Goal: Task Accomplishment & Management: Manage account settings

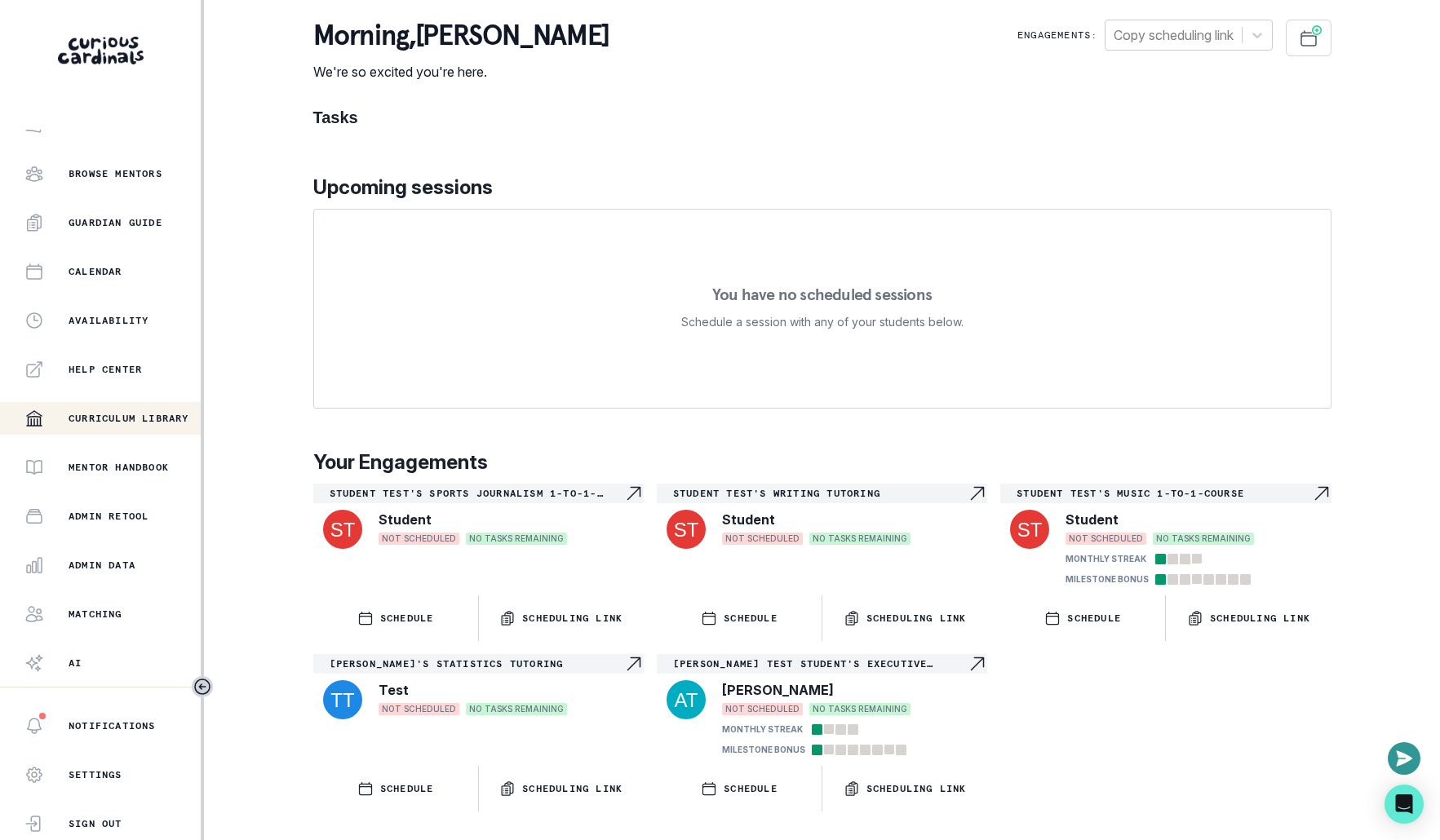
scroll to position [209, 0]
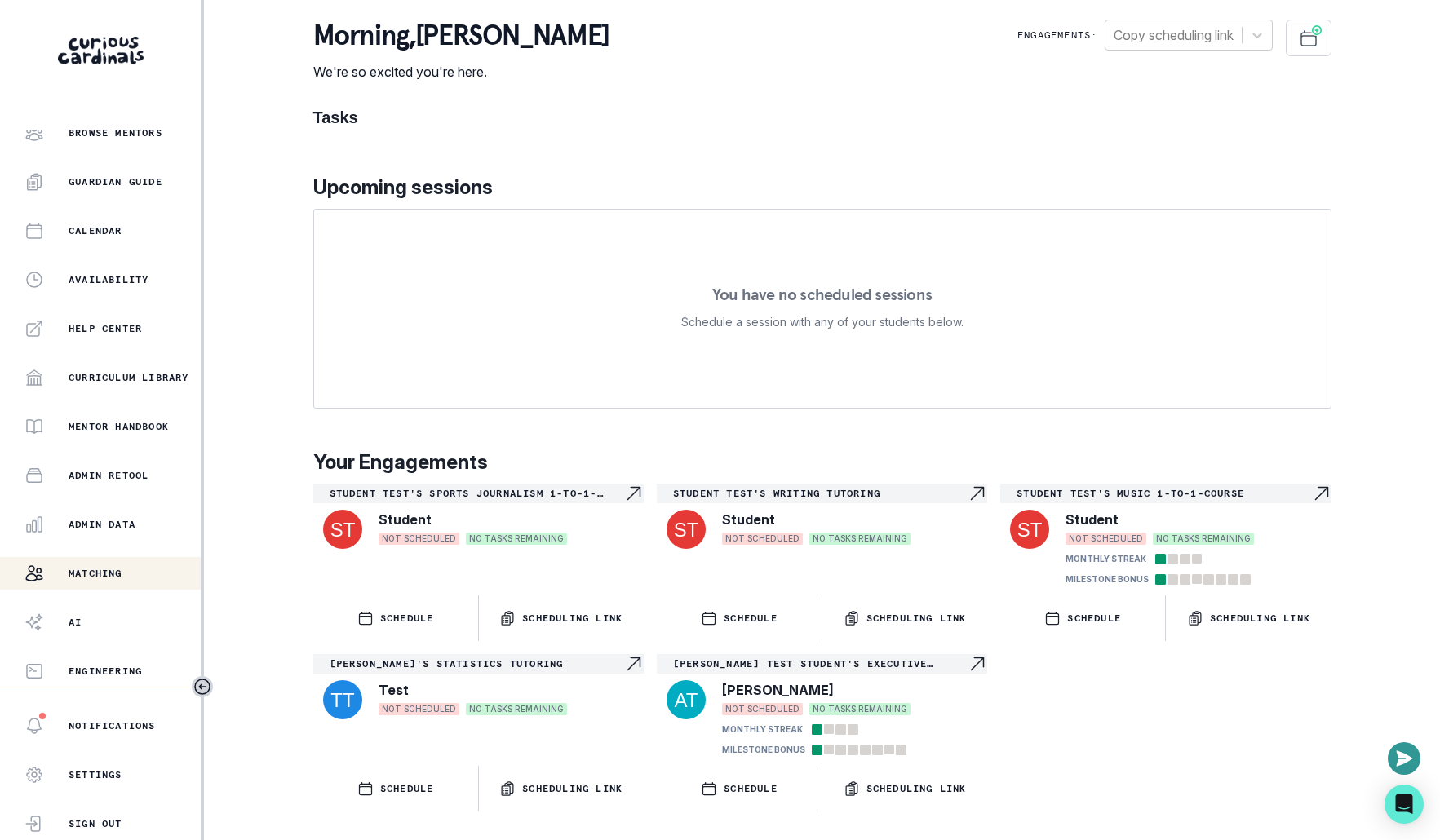
click at [142, 586] on button "Matching" at bounding box center [100, 573] width 201 height 32
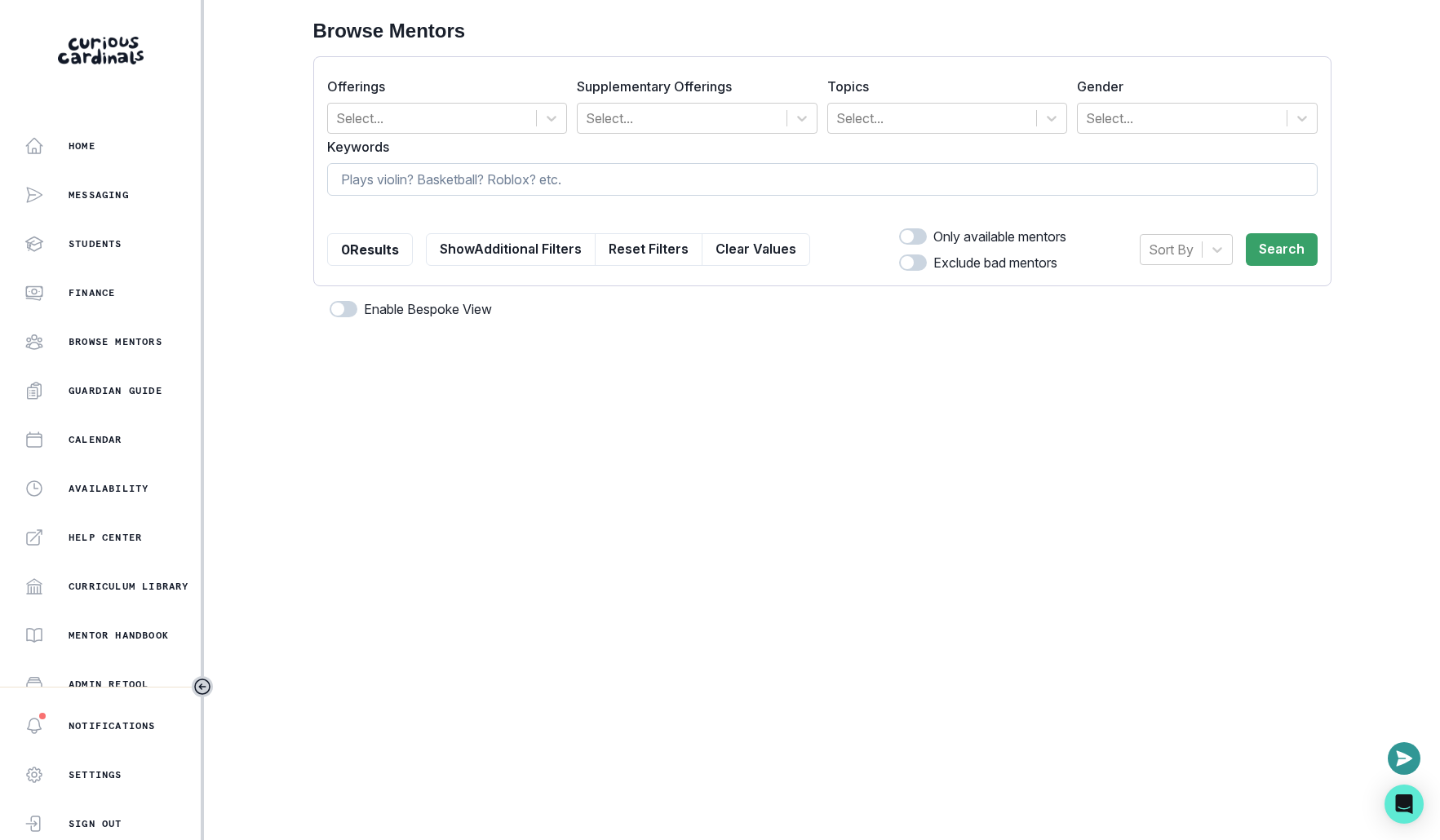
click at [702, 171] on input at bounding box center [821, 179] width 990 height 32
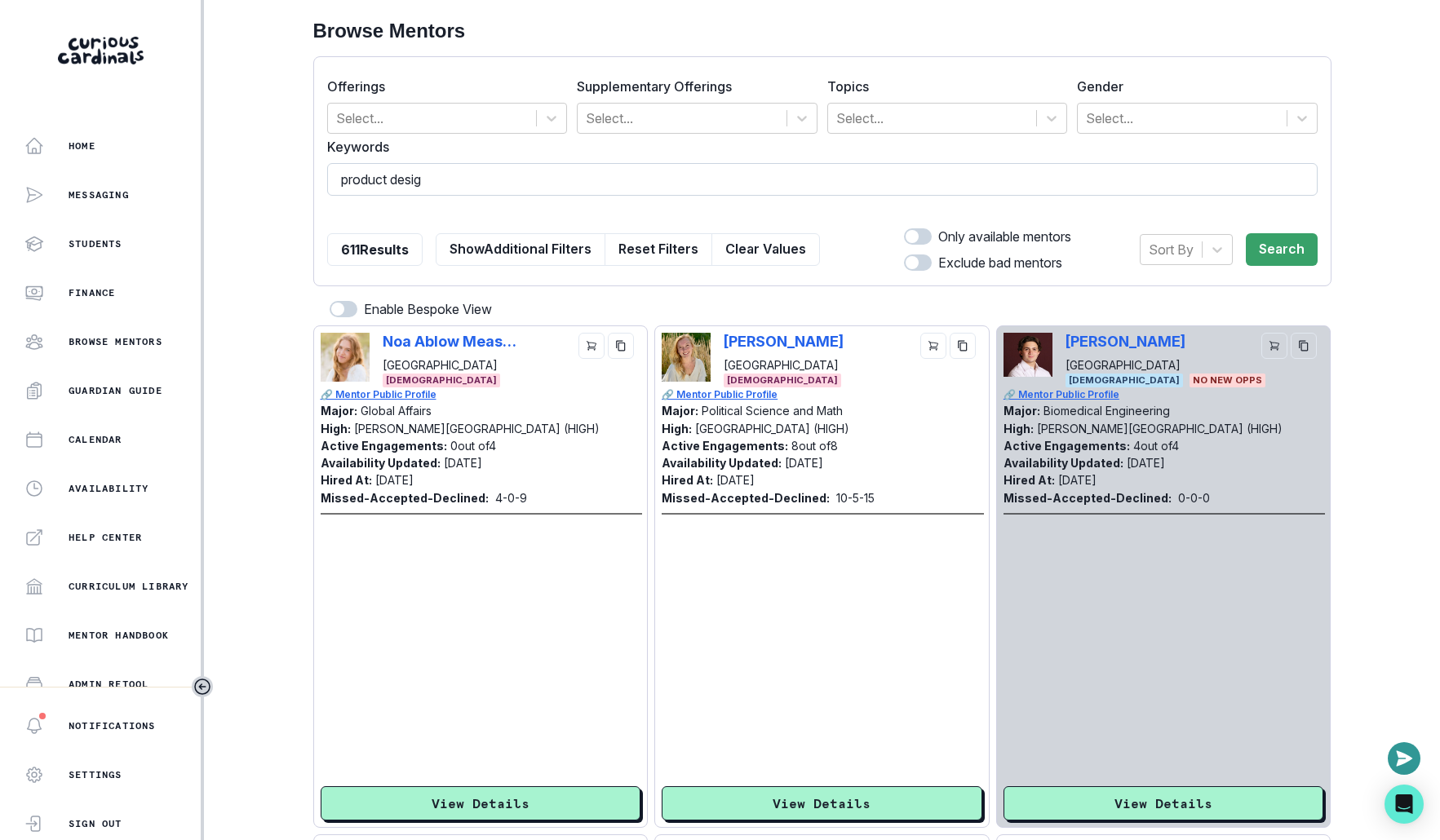
type input "product design"
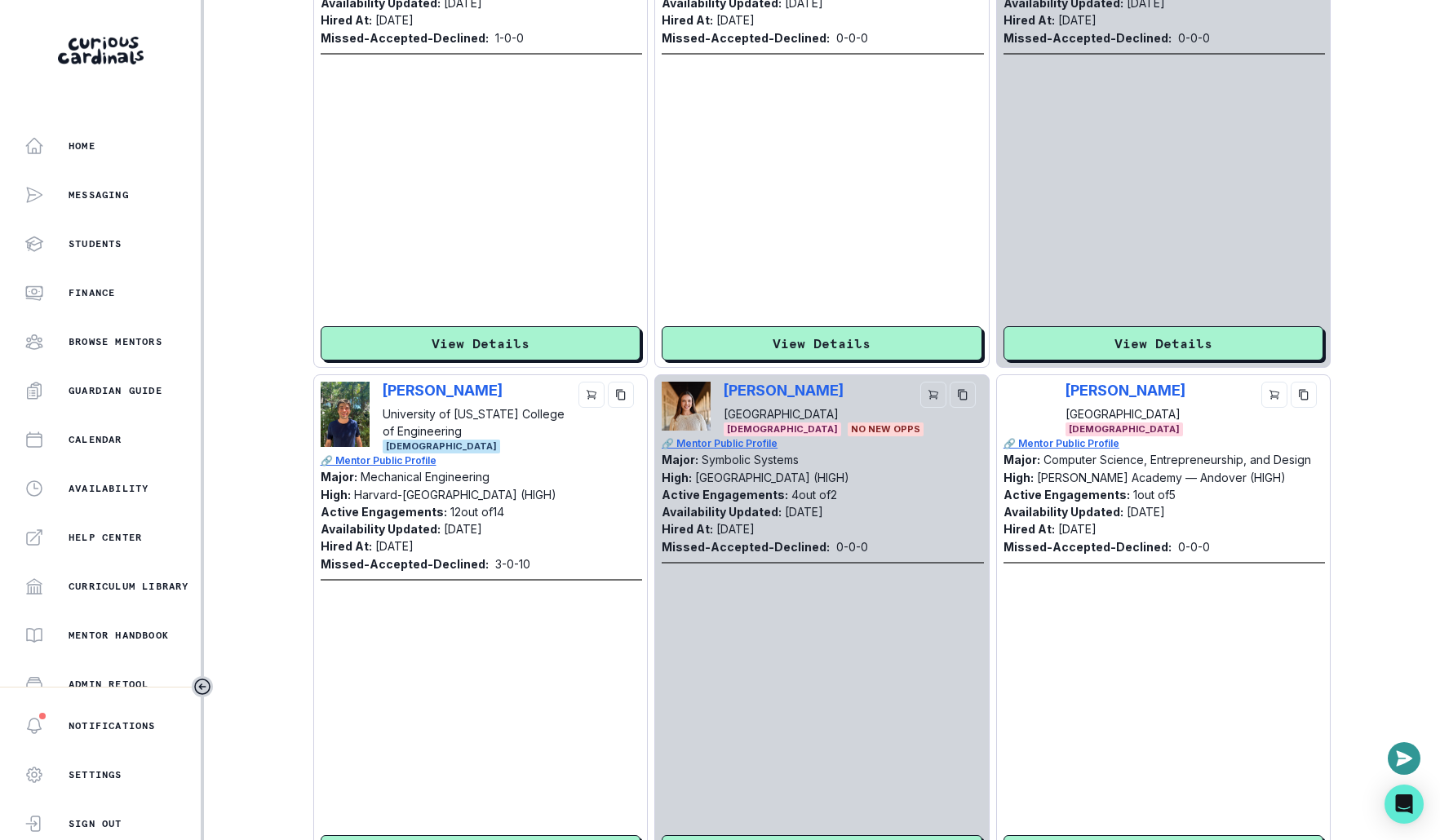
scroll to position [4626, 0]
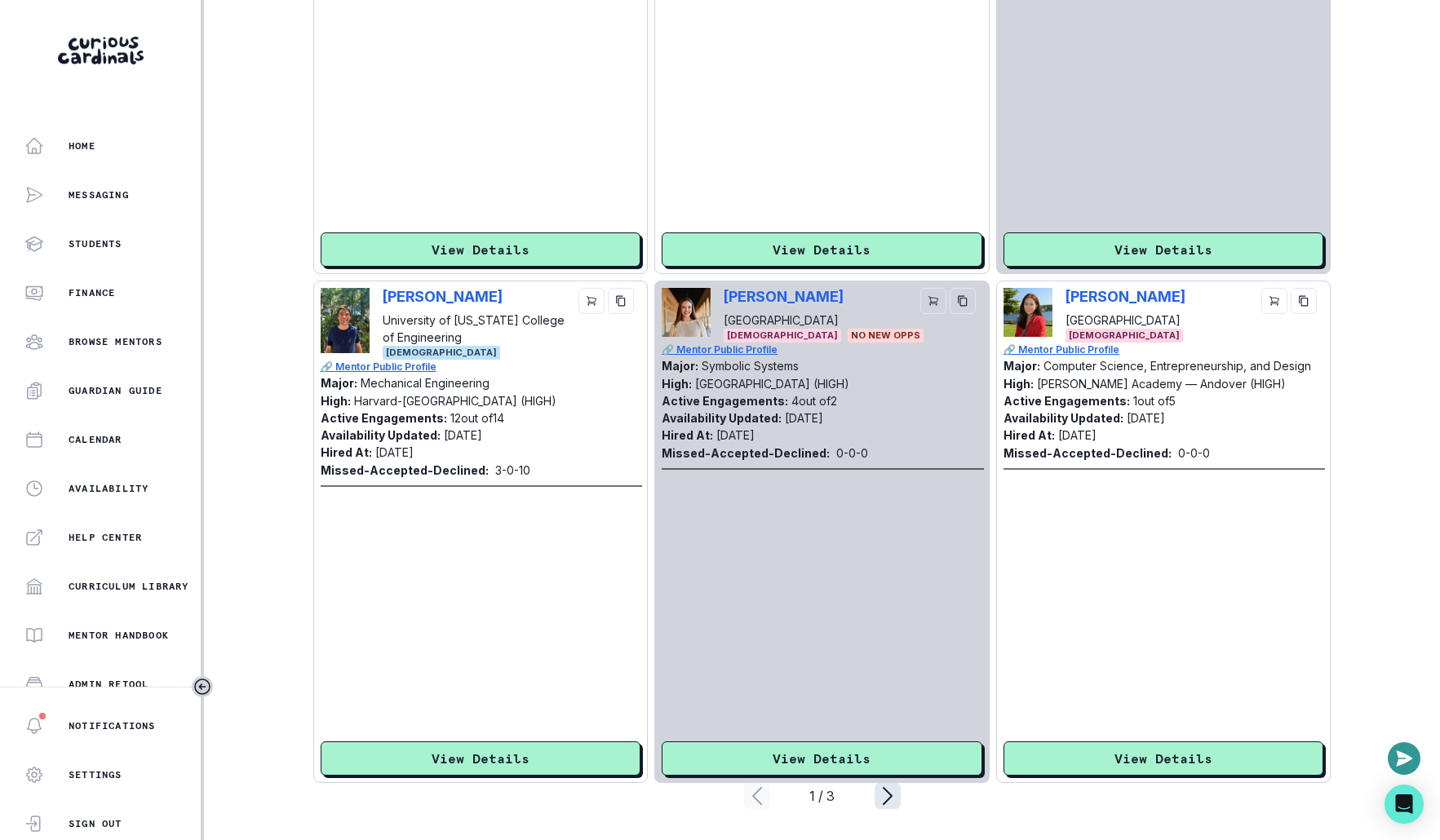
click at [883, 797] on icon "page right" at bounding box center [887, 796] width 26 height 26
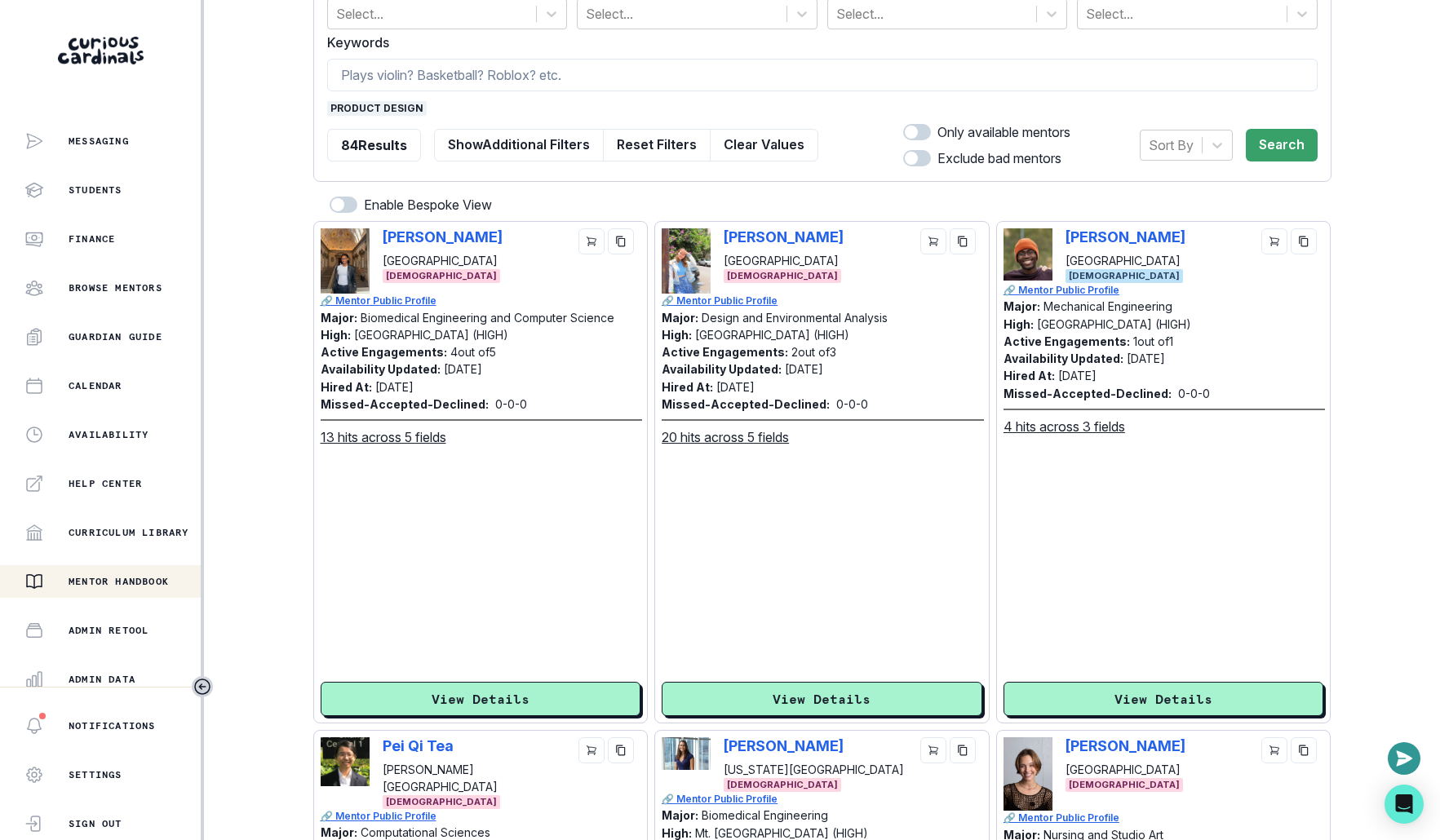
scroll to position [209, 0]
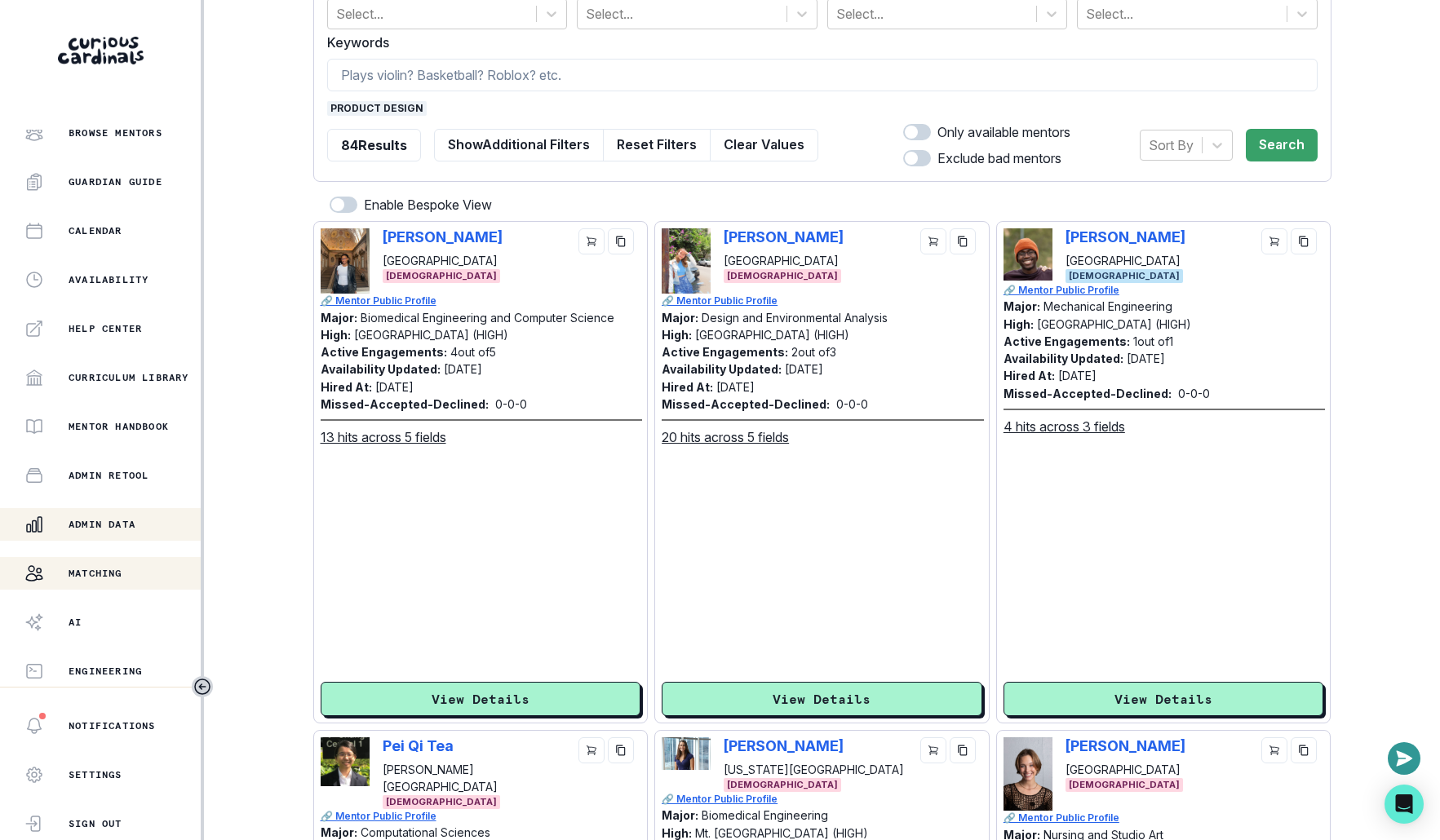
click at [140, 523] on div "Admin Data" at bounding box center [112, 525] width 177 height 20
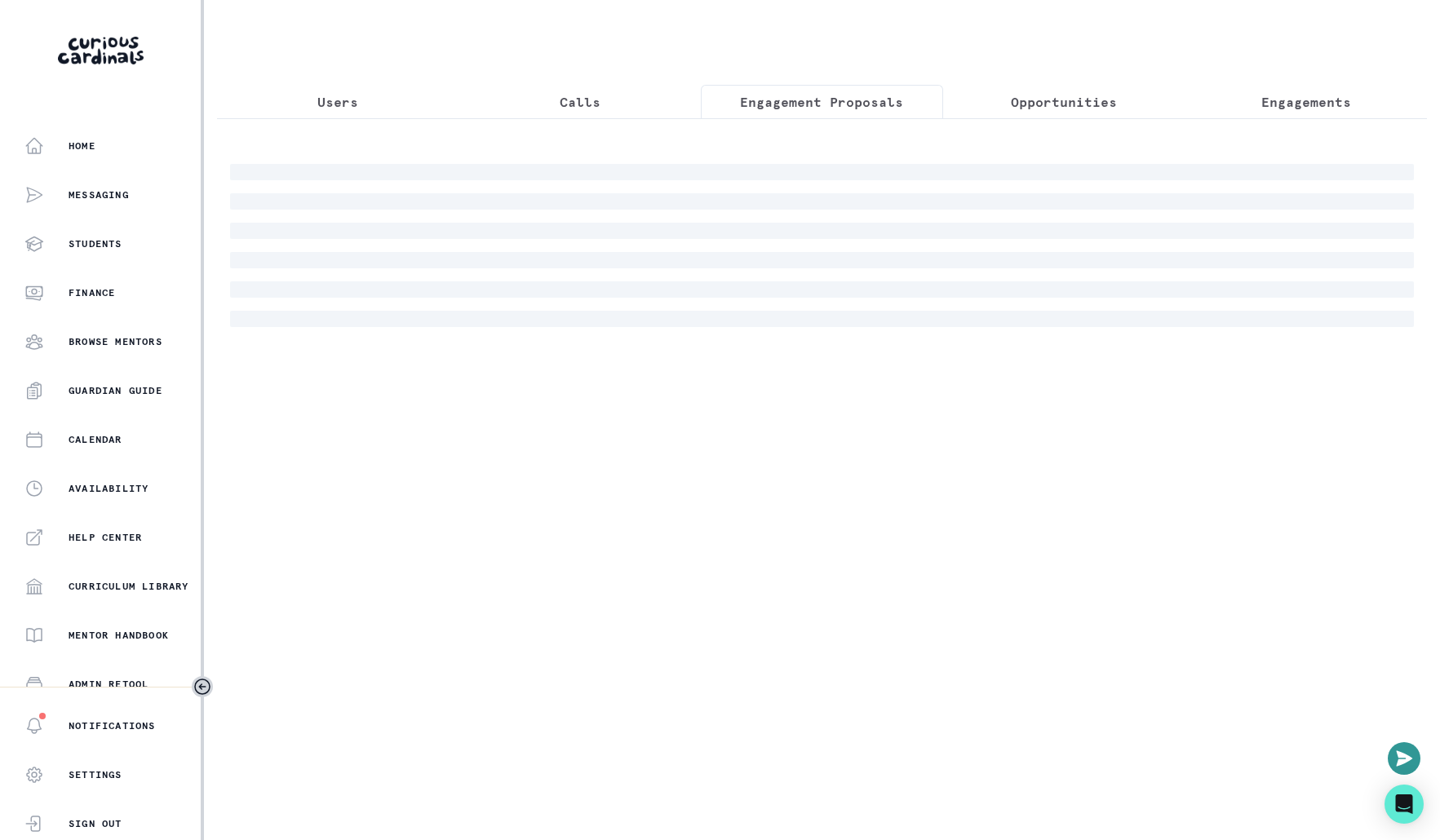
click at [774, 108] on p "Engagement Proposals" at bounding box center [820, 101] width 163 height 20
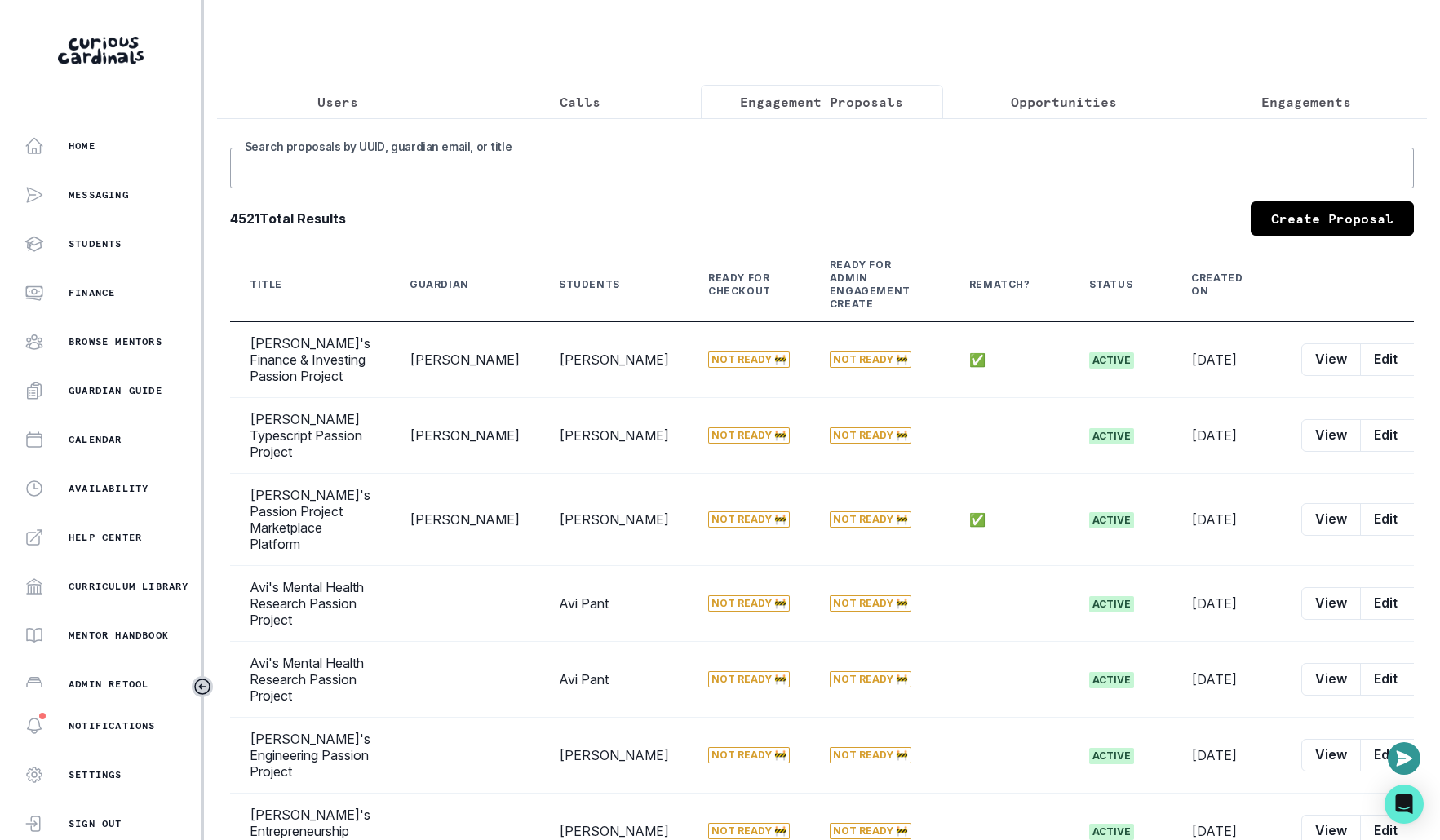
click at [740, 163] on input "Search proposals by UUID, guardian email, or title" at bounding box center [821, 168] width 1183 height 41
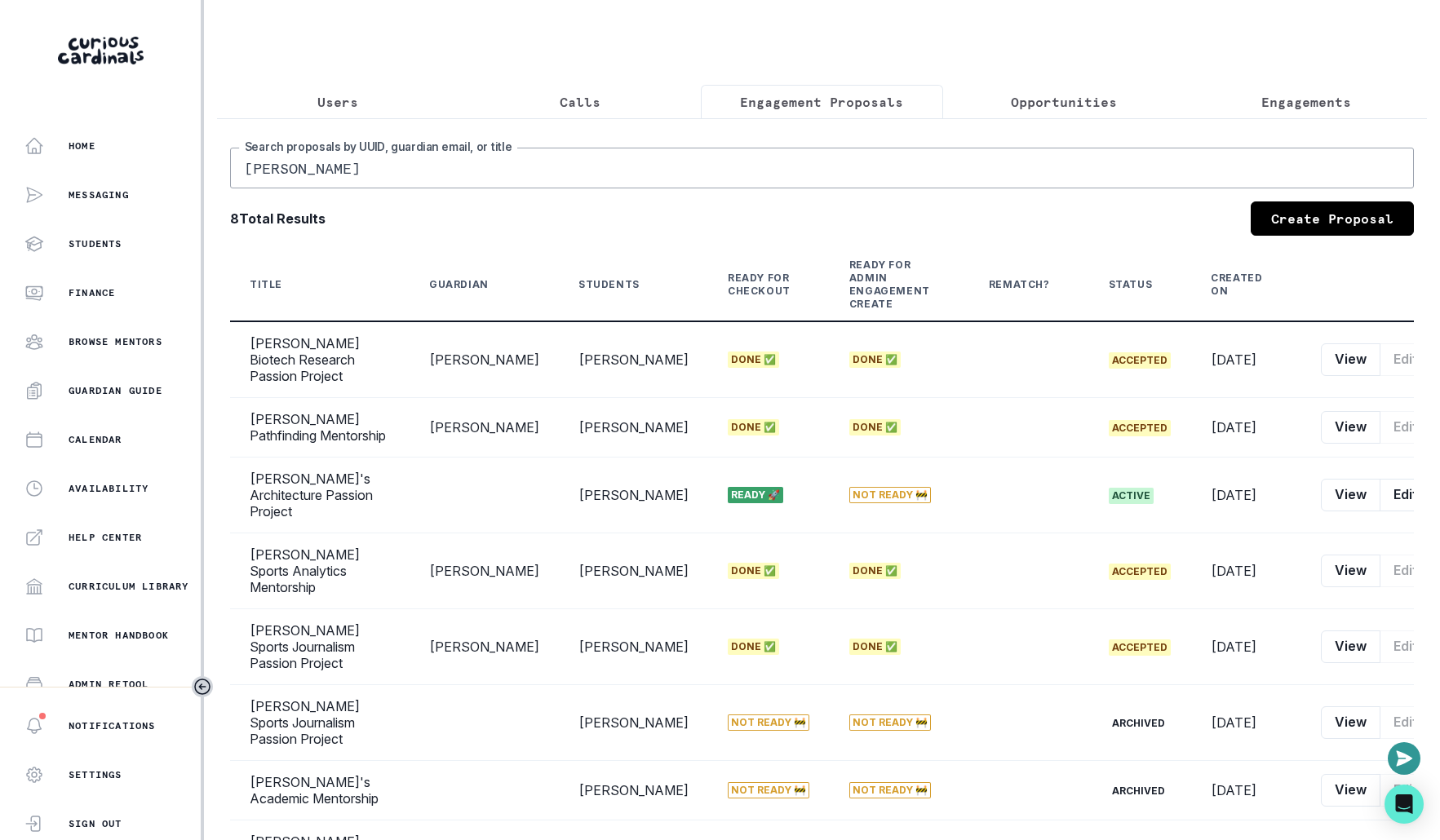
click at [670, 157] on input "[PERSON_NAME]" at bounding box center [821, 168] width 1183 height 41
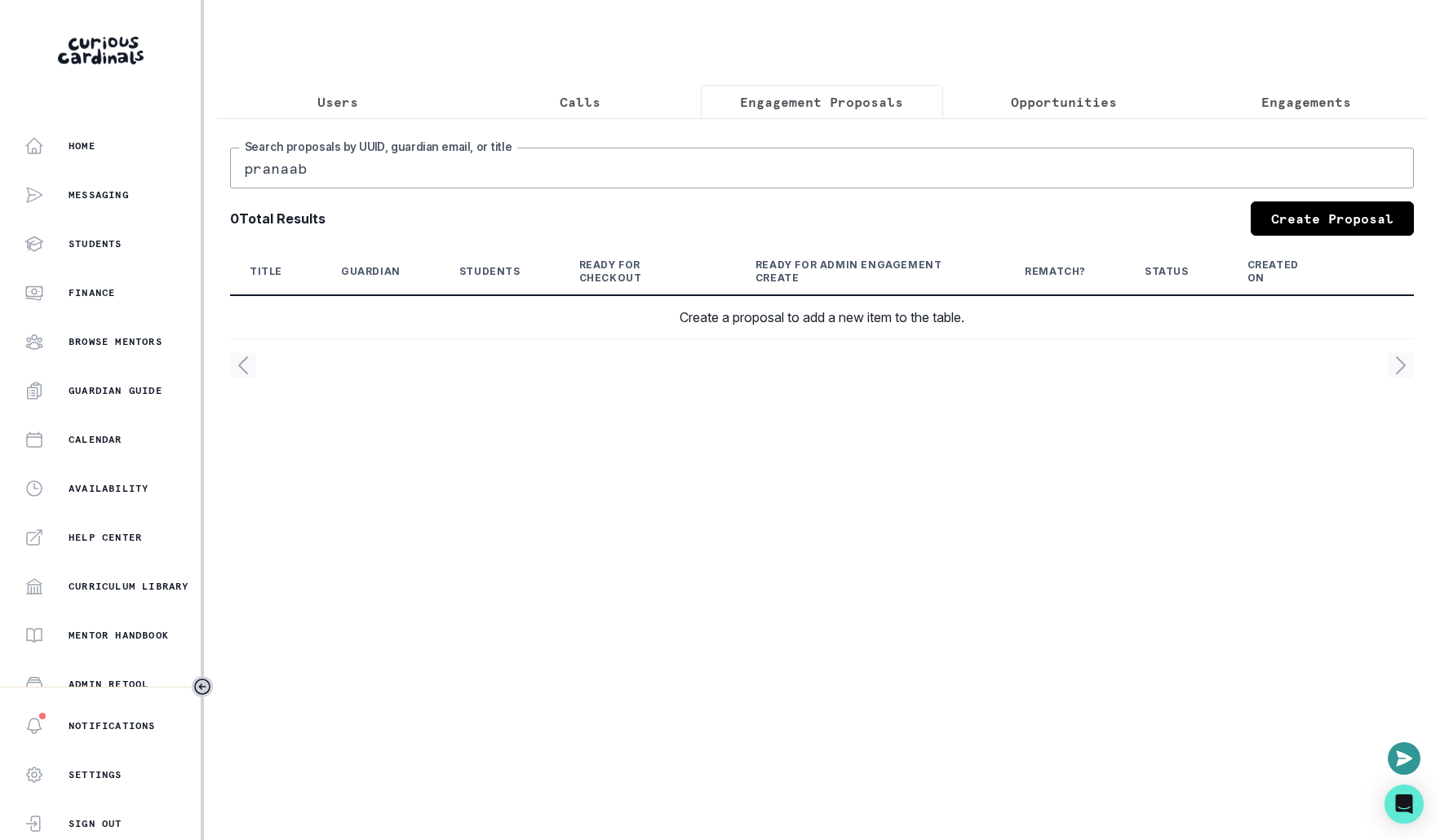
click at [645, 171] on input "pranaab" at bounding box center [821, 168] width 1183 height 41
type input "palaa"
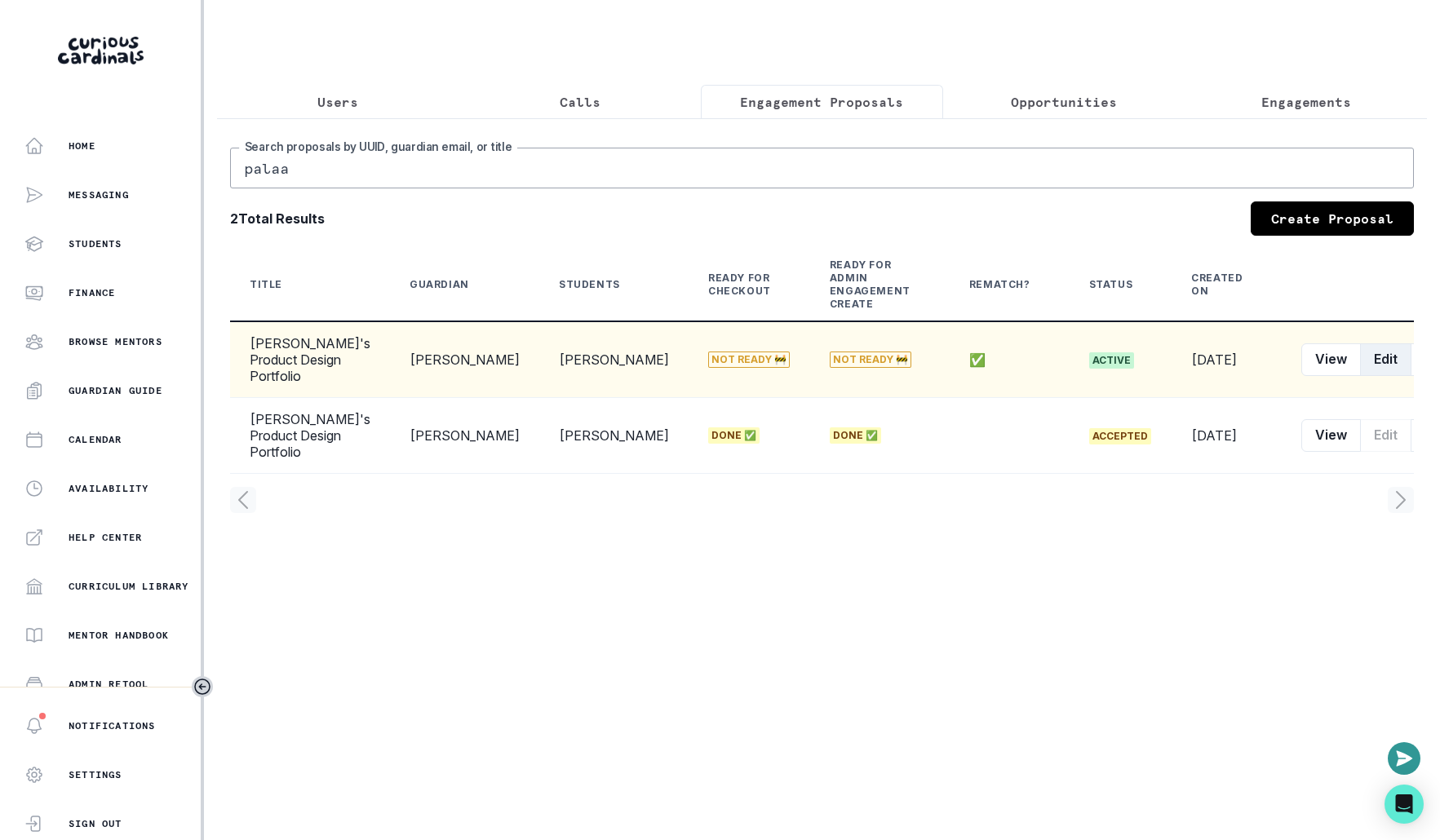
click at [1360, 352] on button "Edit" at bounding box center [1385, 359] width 52 height 32
select select "2e0e0867-17d0-41a8-92b9-7b446b3bc83e"
select select "9a751445-b445-4548-ae6a-5c97e26053b2"
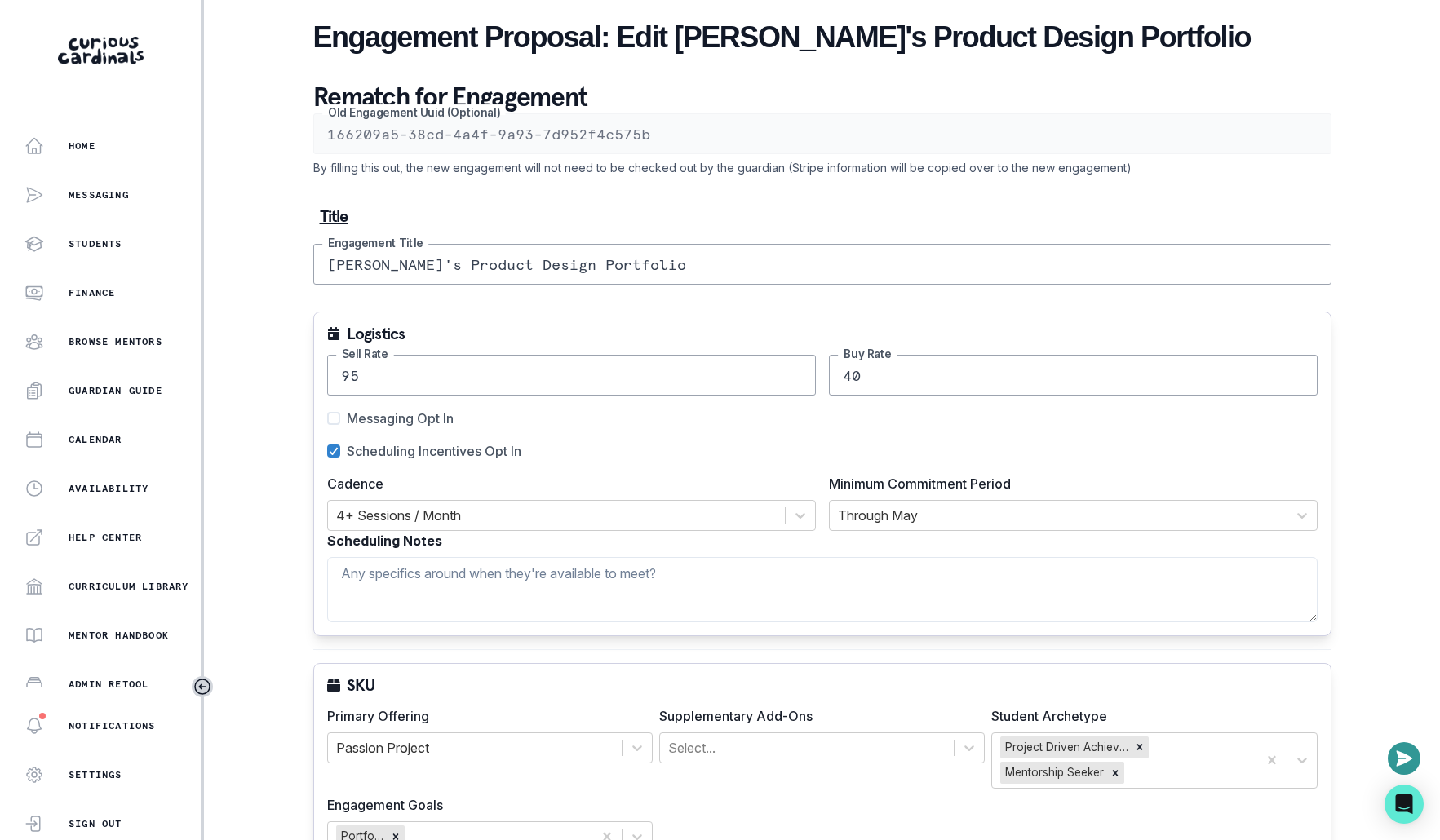
click at [872, 369] on input "40" at bounding box center [1073, 376] width 489 height 41
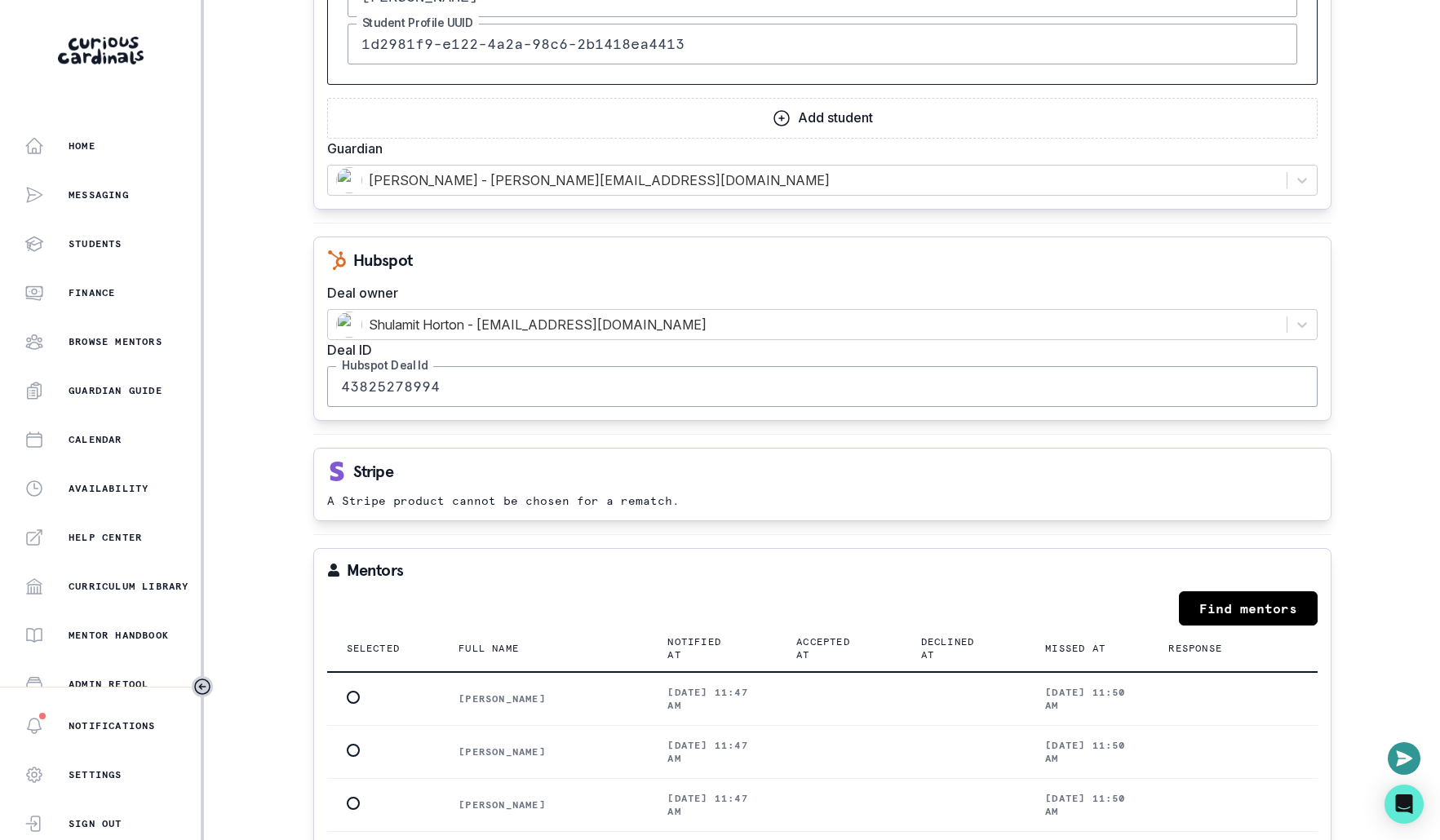
scroll to position [1943, 0]
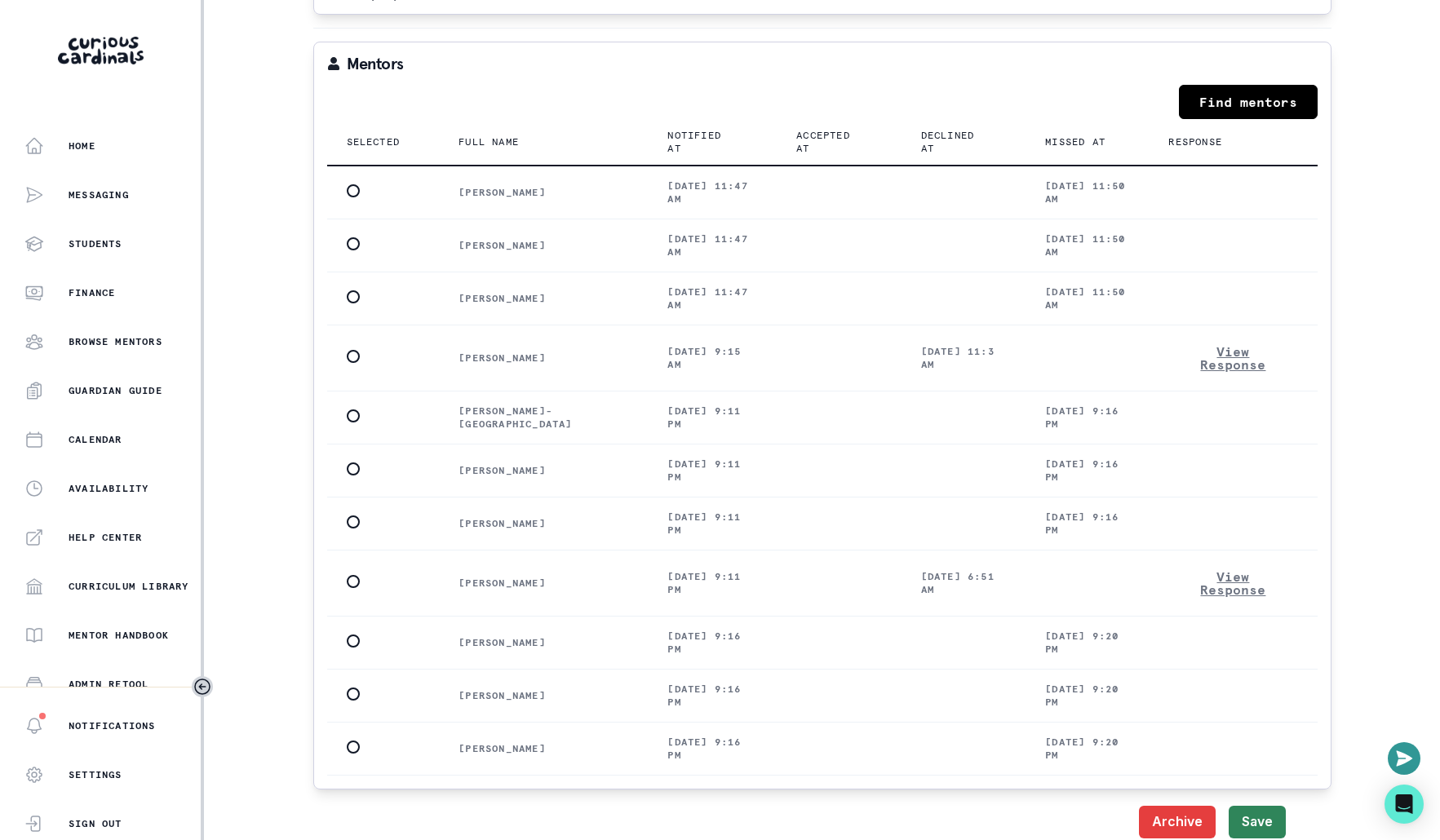
type input "45"
click at [1236, 806] on button "Save" at bounding box center [1257, 821] width 58 height 32
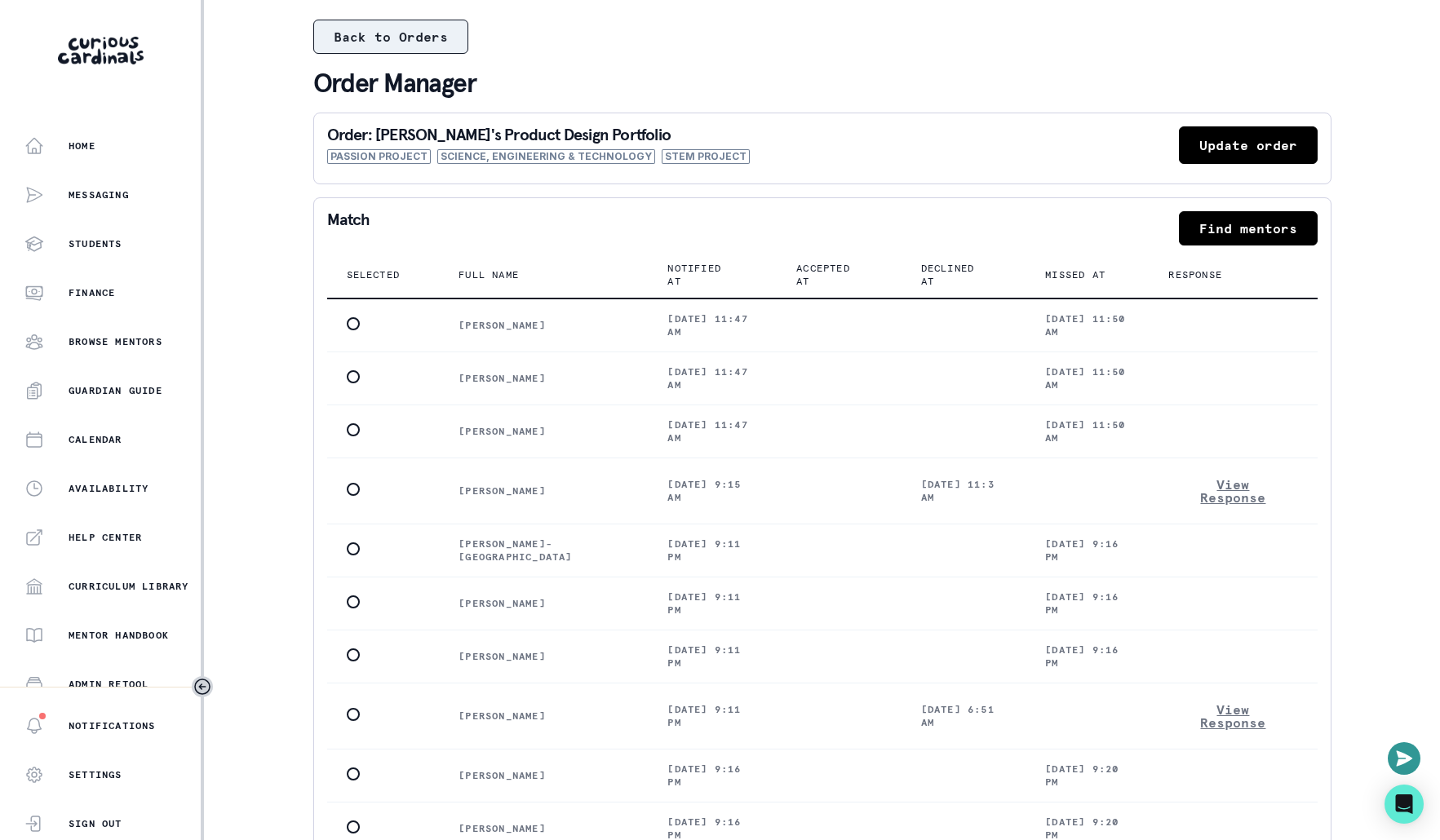
click at [406, 42] on button "Back to Orders" at bounding box center [390, 36] width 155 height 34
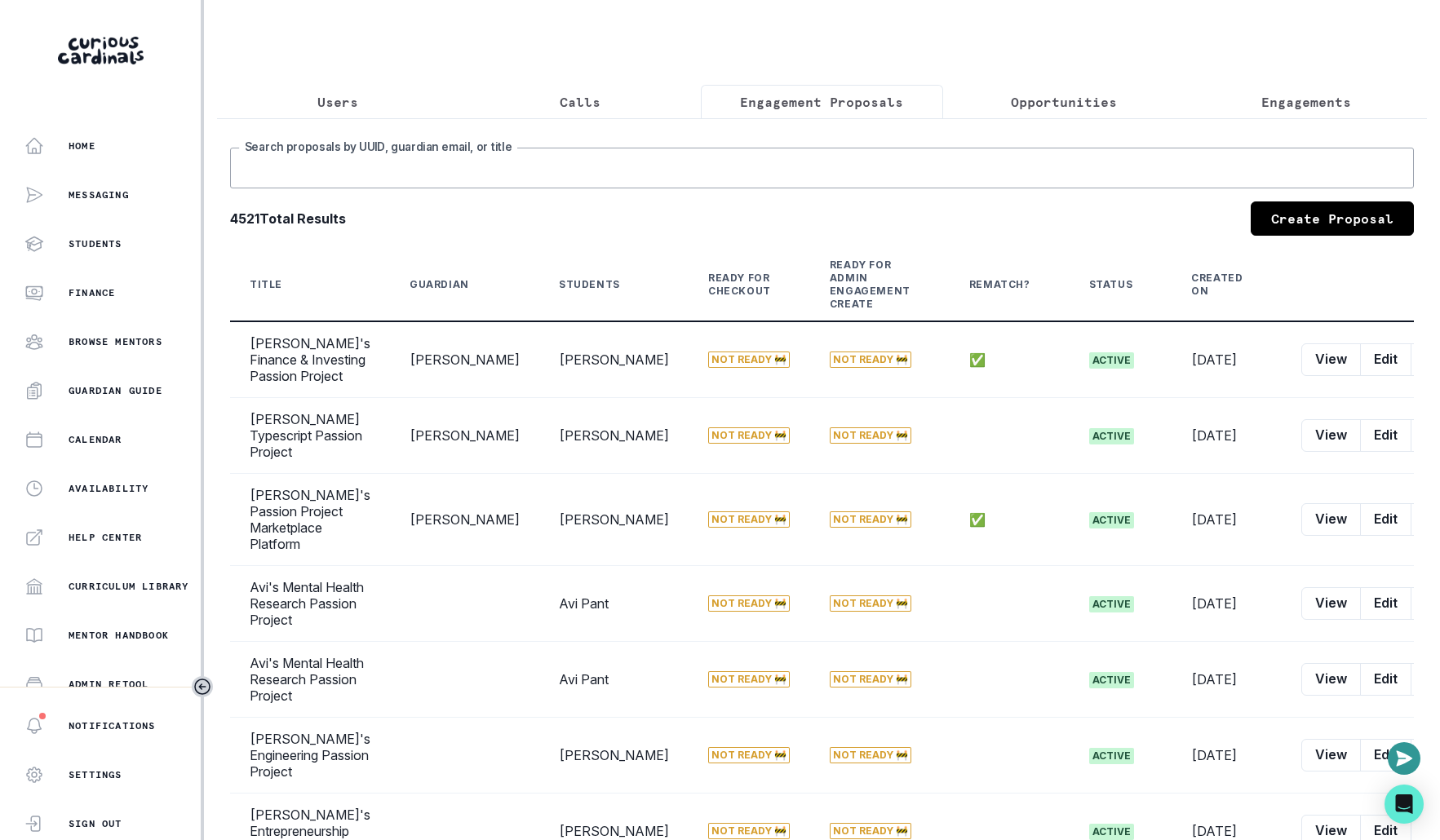
click at [629, 162] on input "Search proposals by UUID, guardian email, or title" at bounding box center [821, 168] width 1183 height 41
type input "palaa"
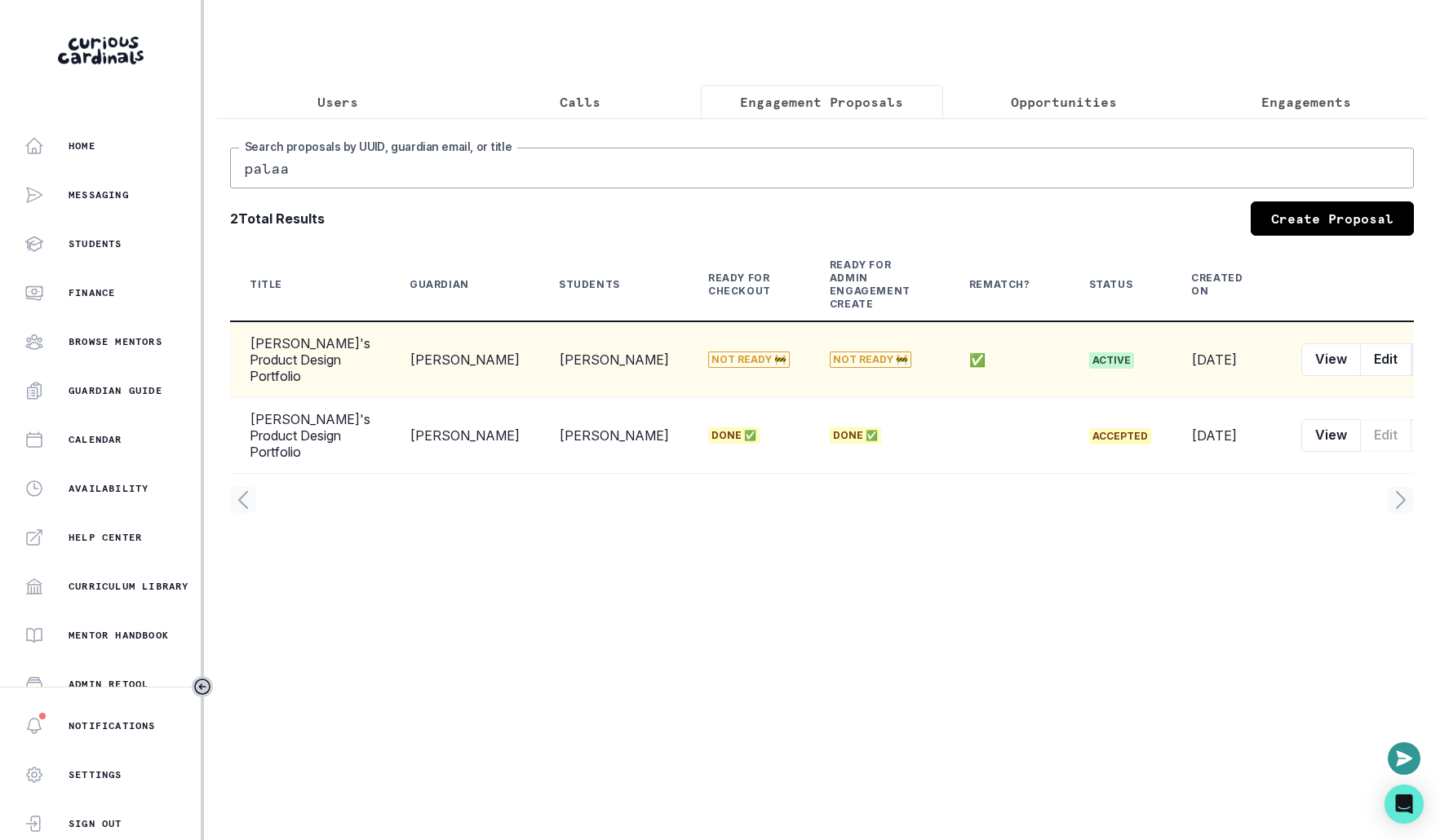
click at [1420, 353] on icon "row menu" at bounding box center [1426, 359] width 13 height 13
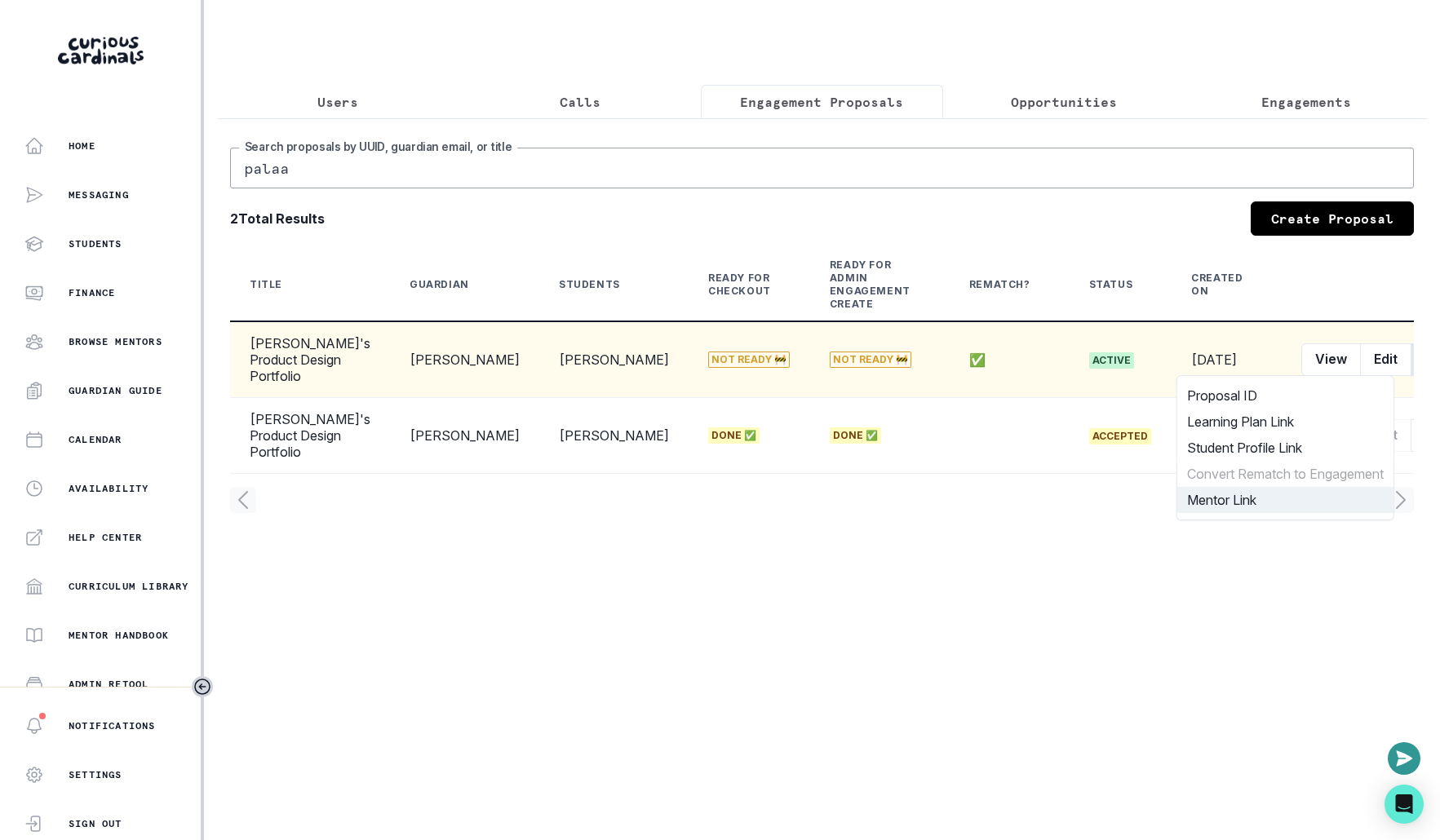
click at [1309, 502] on button "Mentor Link" at bounding box center [1286, 500] width 217 height 26
